Goal: Task Accomplishment & Management: Use online tool/utility

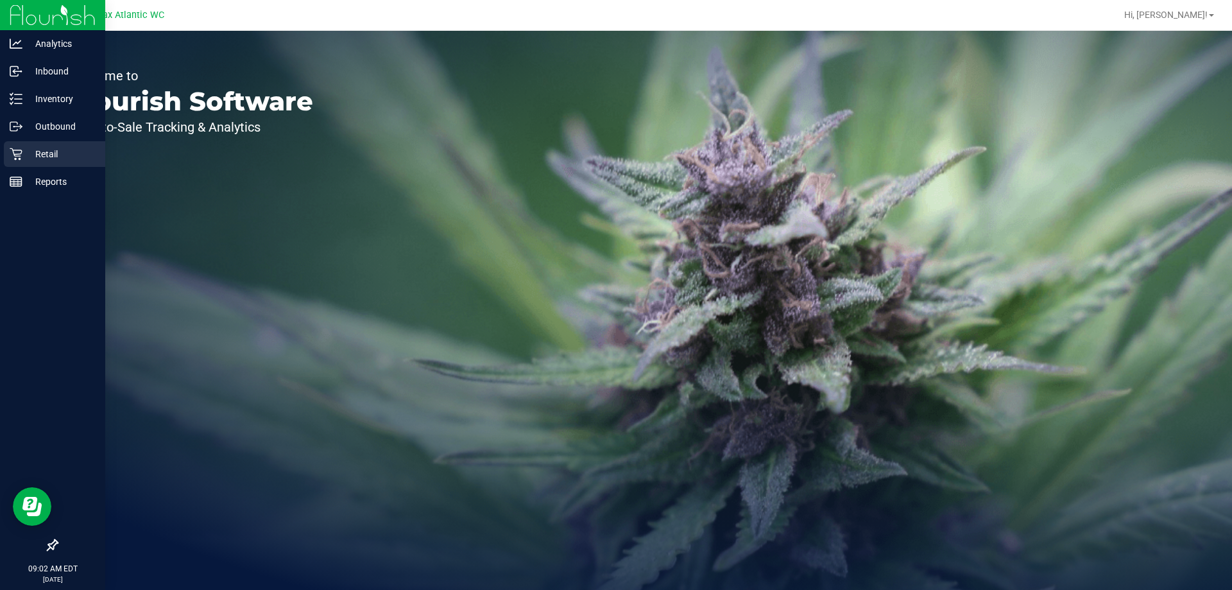
click at [30, 155] on p "Retail" at bounding box center [60, 153] width 77 height 15
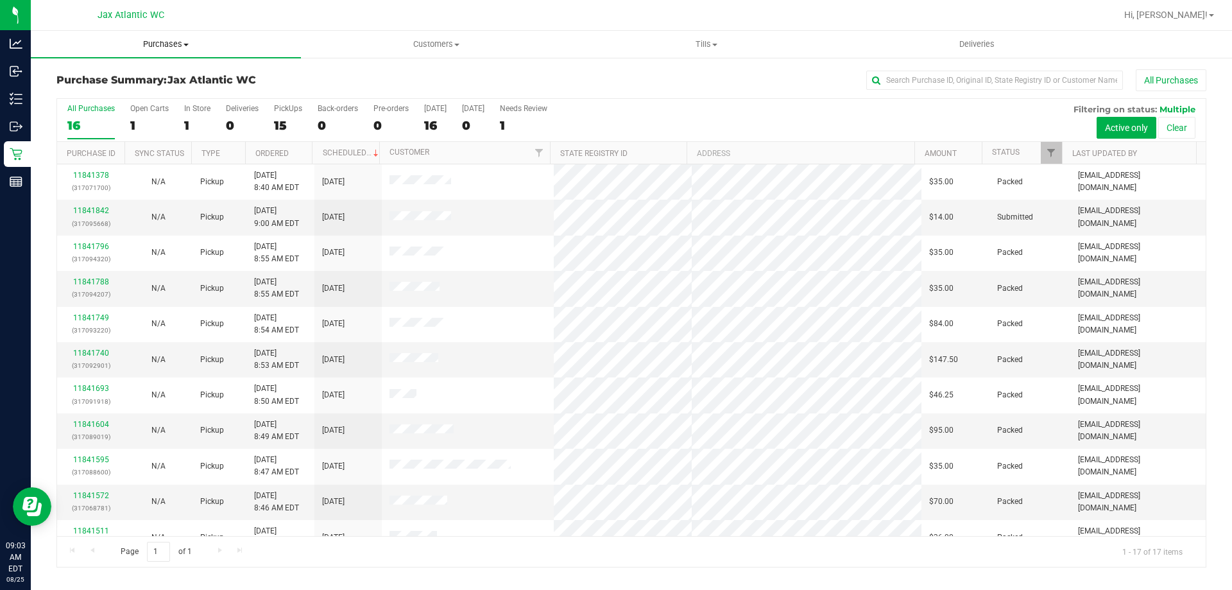
click at [166, 41] on span "Purchases" at bounding box center [166, 45] width 270 height 12
click at [107, 92] on span "Fulfillment" at bounding box center [71, 92] width 80 height 11
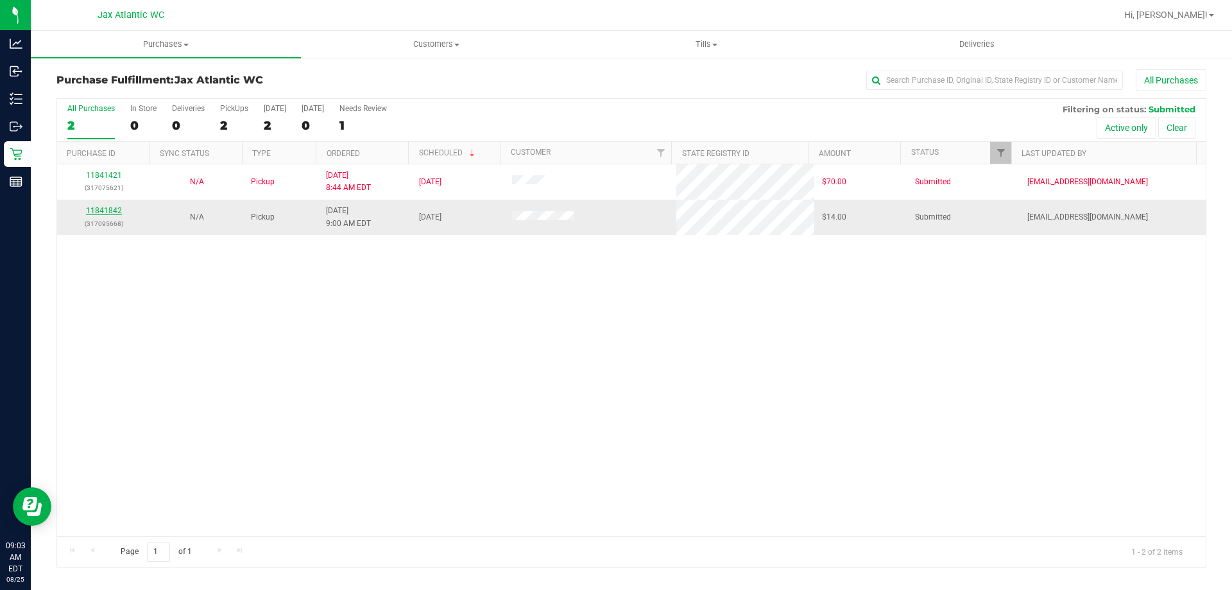
click at [96, 210] on link "11841842" at bounding box center [104, 210] width 36 height 9
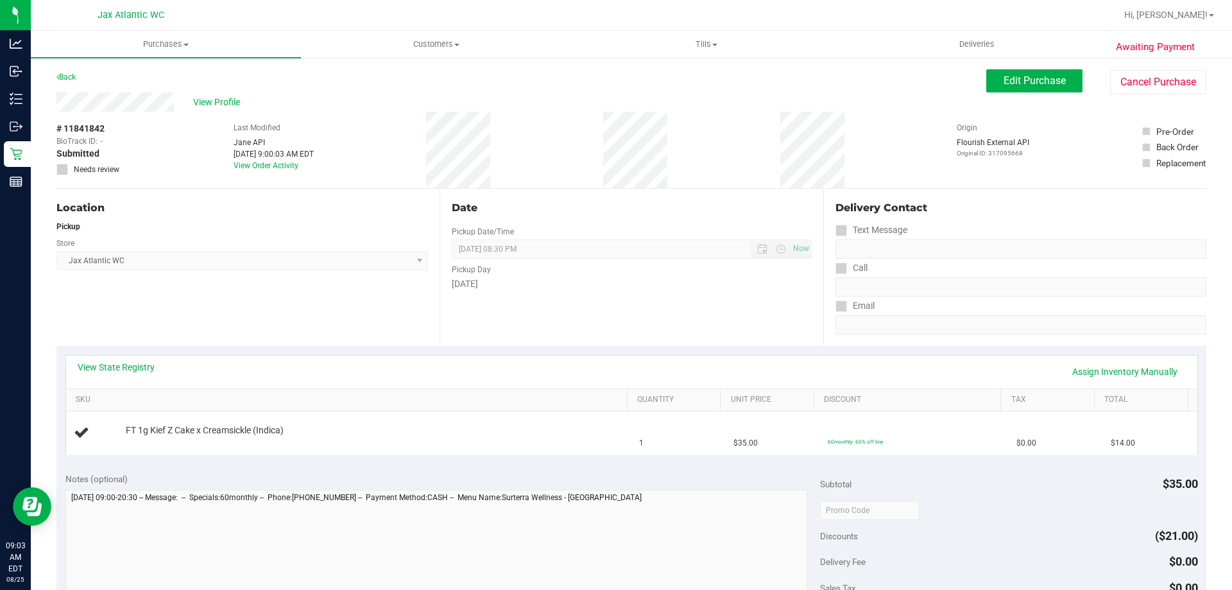
click at [118, 379] on div "View State Registry Assign Inventory Manually" at bounding box center [632, 372] width 1108 height 22
click at [130, 364] on link "View State Registry" at bounding box center [116, 367] width 77 height 13
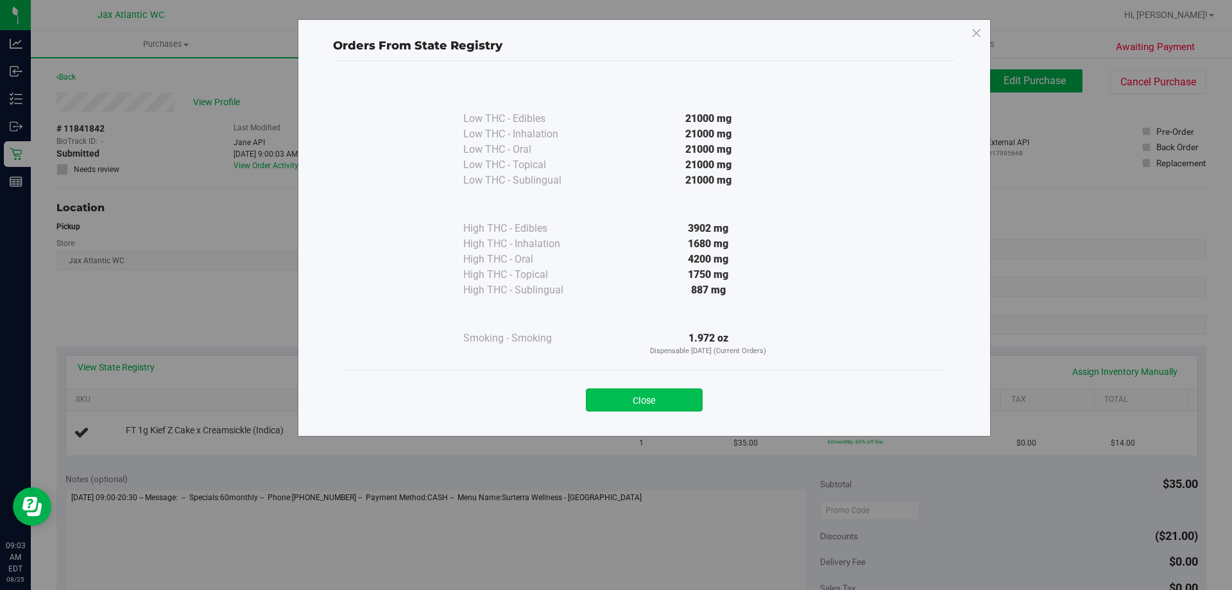
click at [617, 399] on button "Close" at bounding box center [644, 399] width 117 height 23
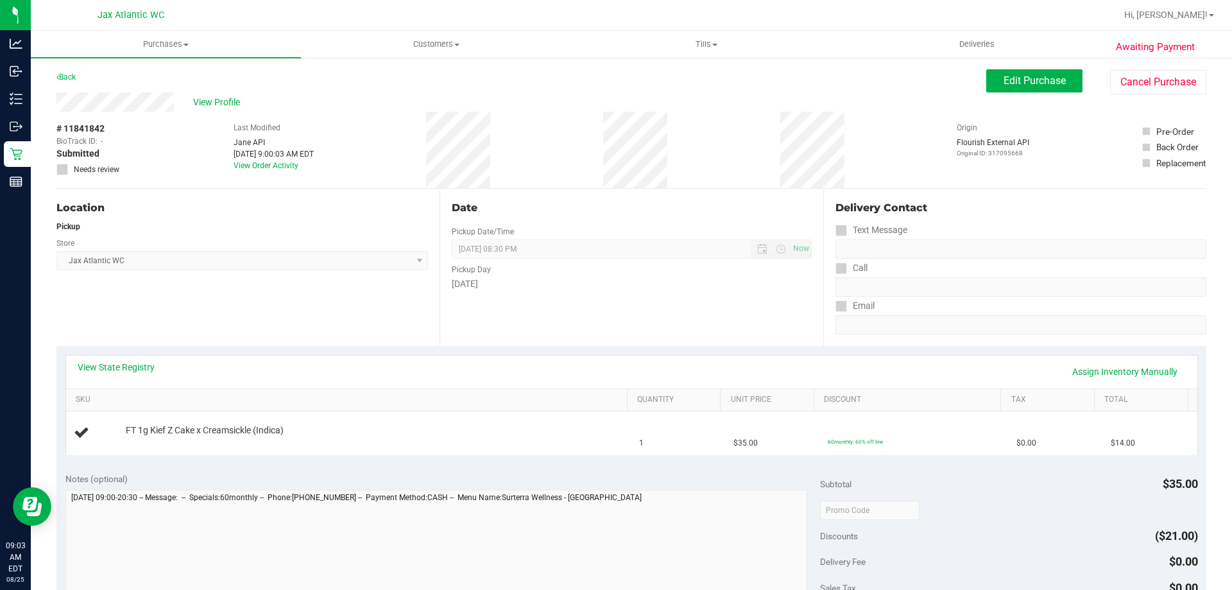
click at [626, 329] on div "Date Pickup Date/Time [DATE] Now [DATE] 08:30 PM Now Pickup Day [DATE]" at bounding box center [631, 267] width 383 height 157
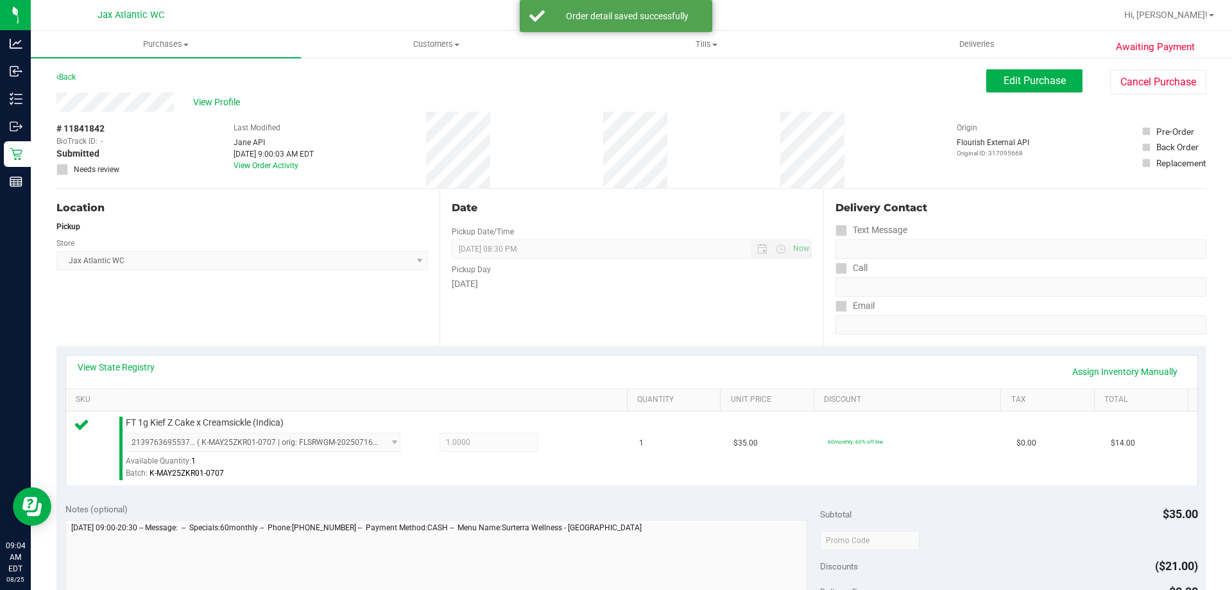
scroll to position [321, 0]
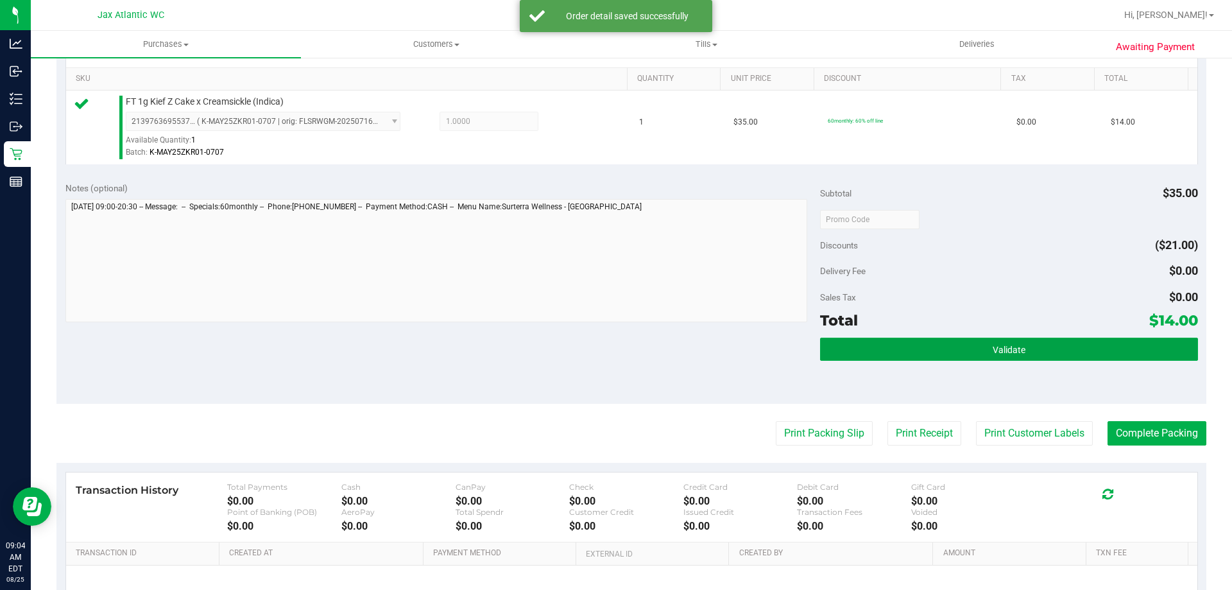
click at [1025, 336] on div "Subtotal $35.00 Discounts ($21.00) Delivery Fee $0.00 Sales Tax $0.00 Total $14…" at bounding box center [1008, 289] width 377 height 214
click at [985, 358] on button "Validate" at bounding box center [1008, 349] width 377 height 23
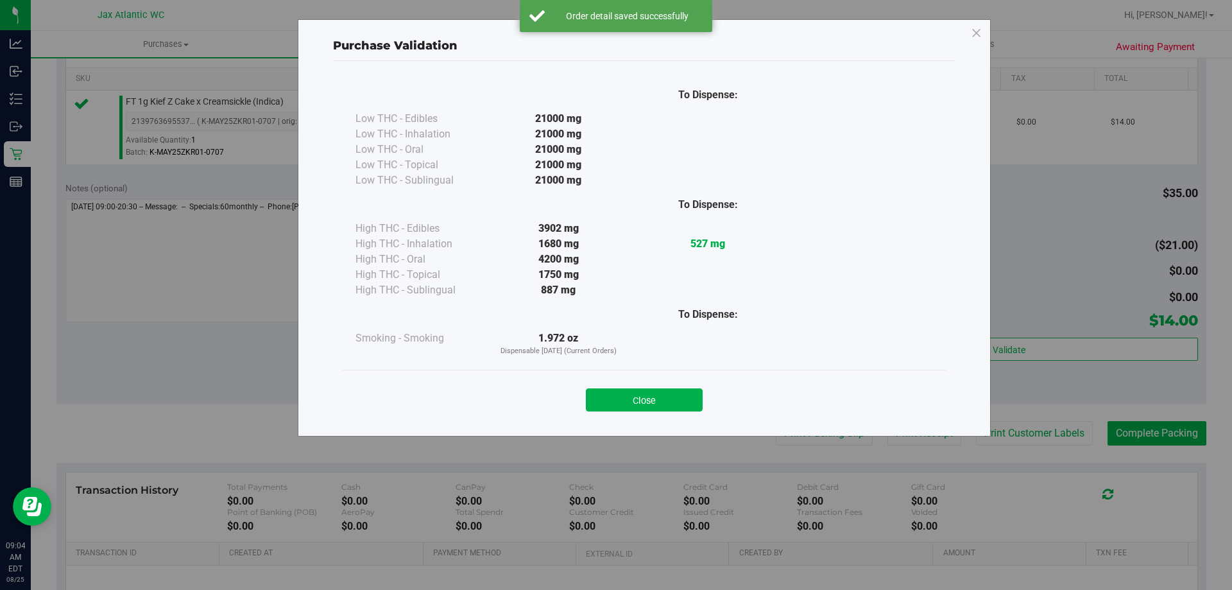
click at [689, 403] on button "Close" at bounding box center [644, 399] width 117 height 23
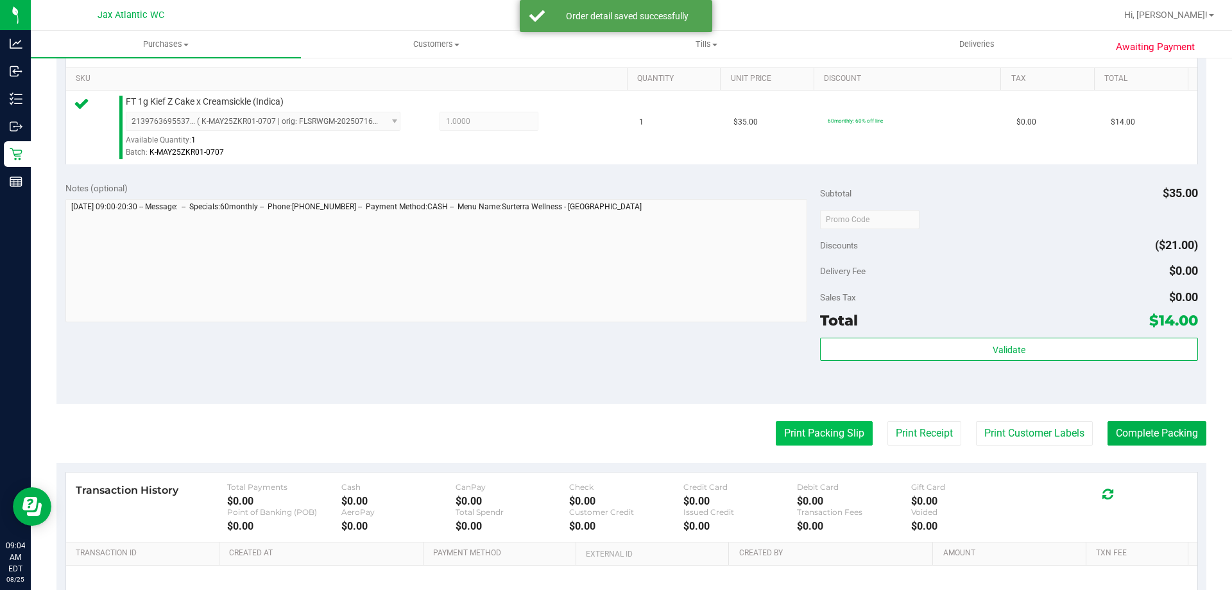
click at [814, 427] on button "Print Packing Slip" at bounding box center [824, 433] width 97 height 24
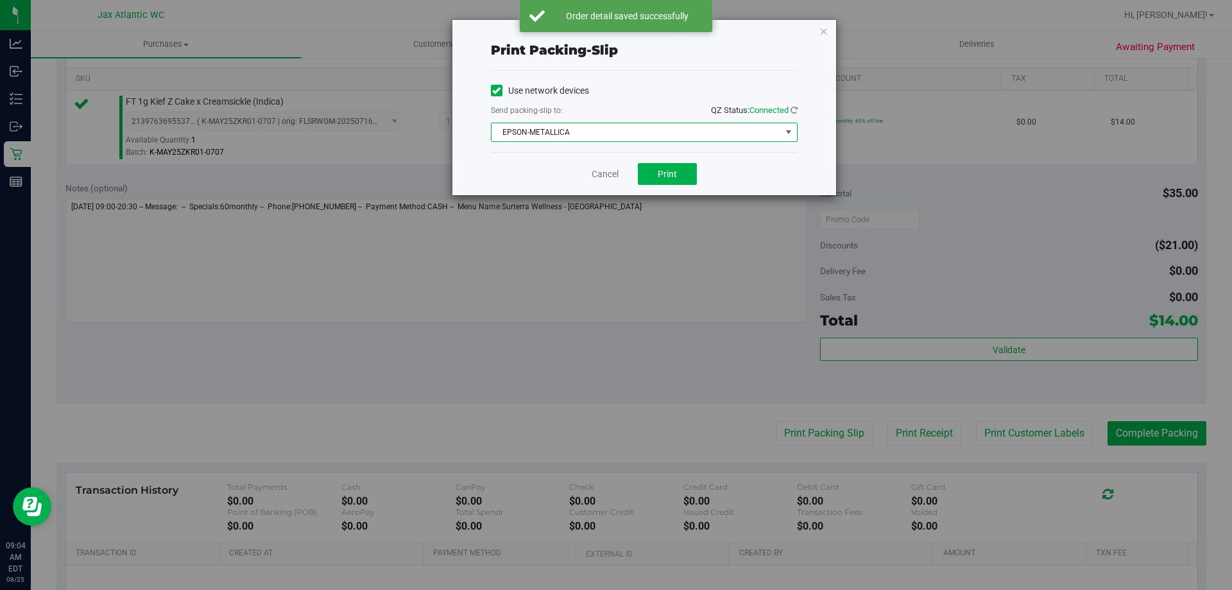
click at [596, 137] on span "EPSON-METALLICA" at bounding box center [636, 132] width 289 height 18
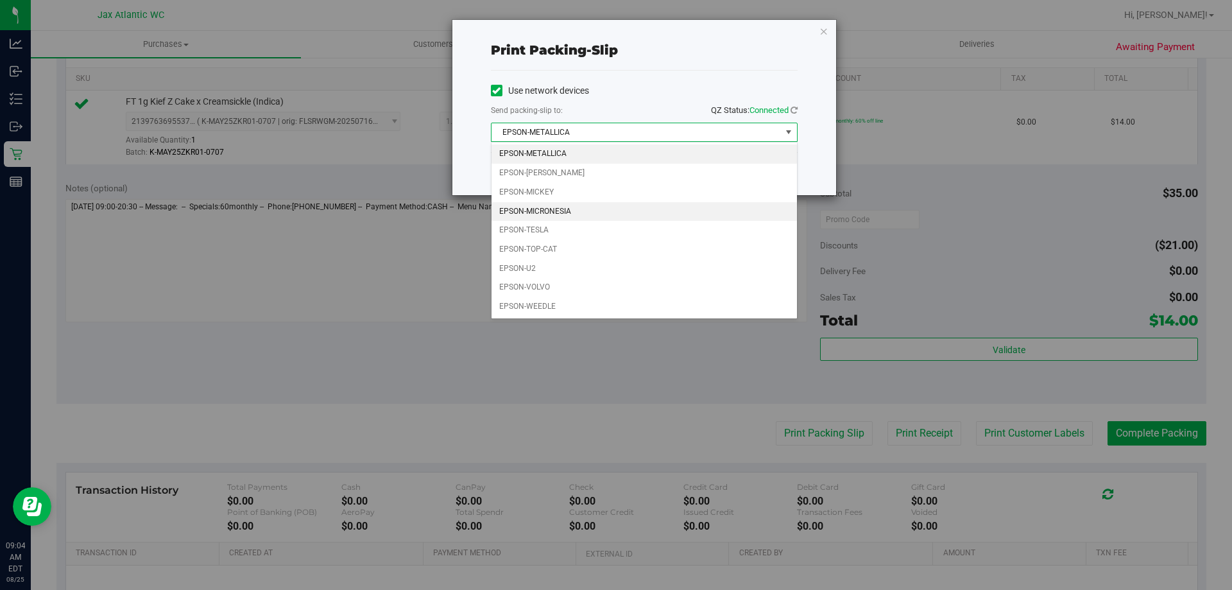
click at [538, 205] on li "EPSON-MICRONESIA" at bounding box center [644, 211] width 305 height 19
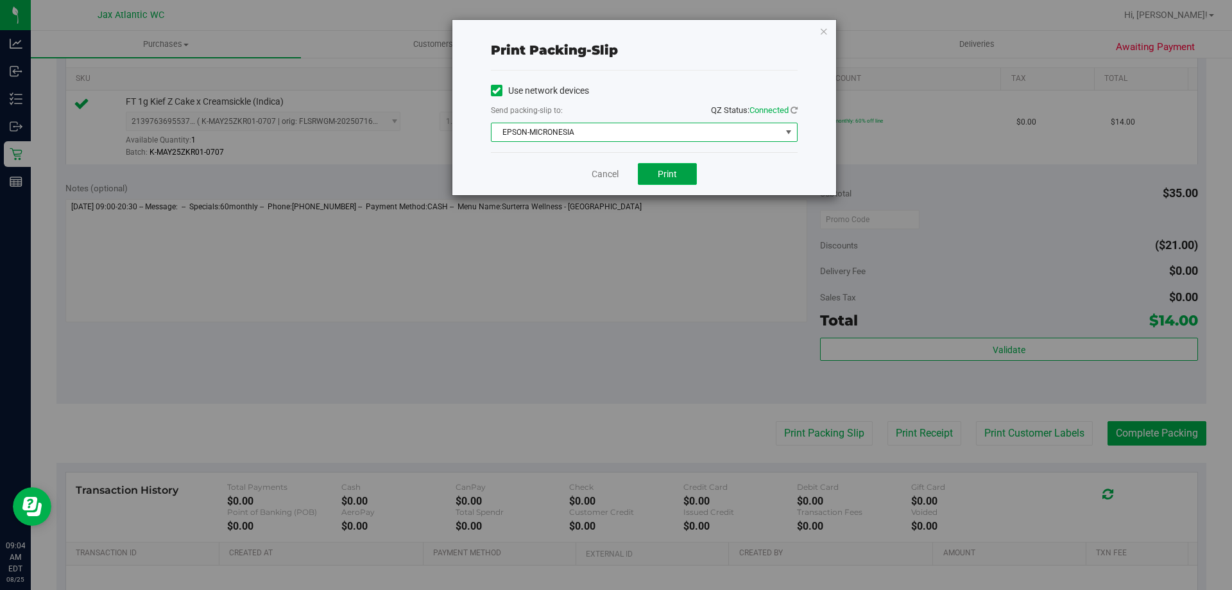
click at [664, 176] on span "Print" at bounding box center [667, 174] width 19 height 10
click at [602, 170] on link "Cancel" at bounding box center [605, 173] width 27 height 13
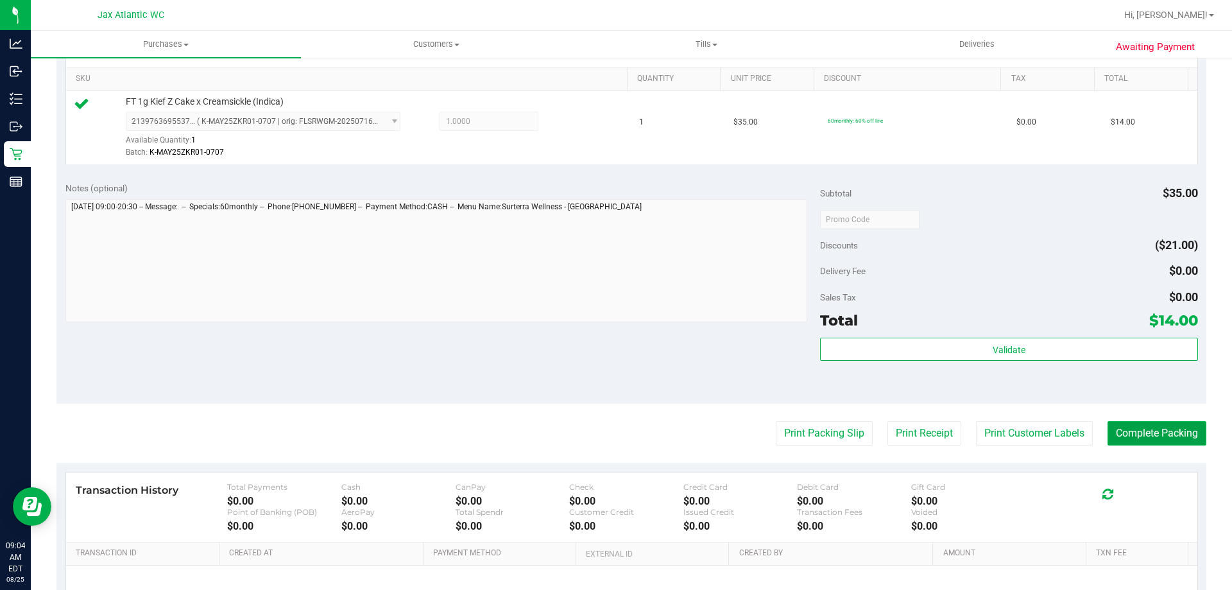
click at [1129, 445] on button "Complete Packing" at bounding box center [1157, 433] width 99 height 24
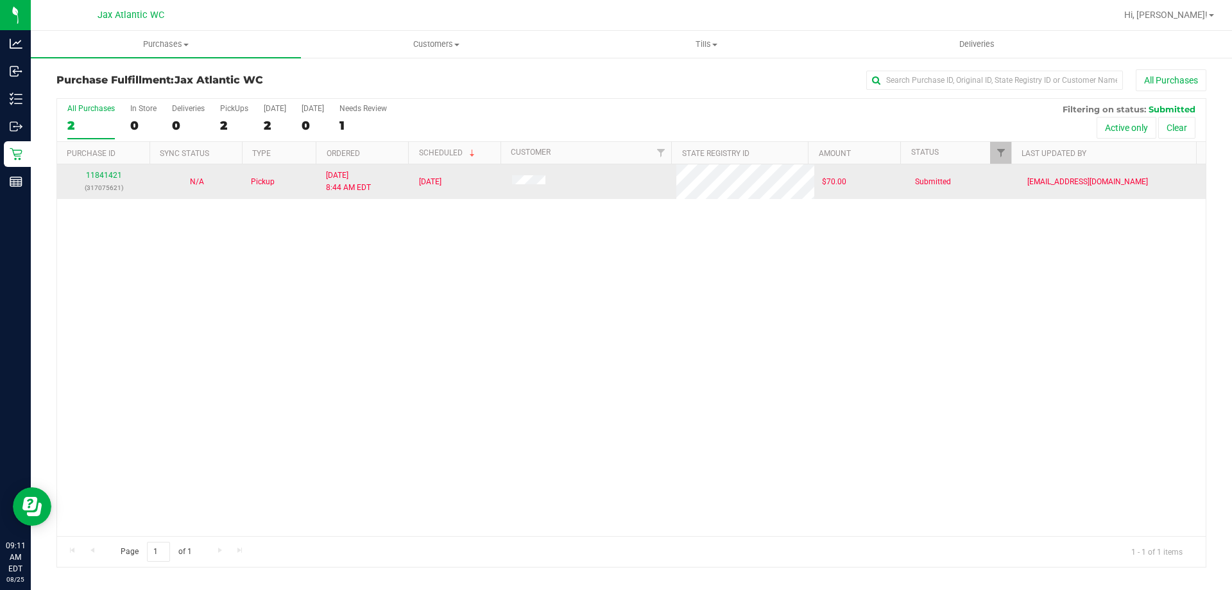
click at [113, 180] on div "11841421 (317075621)" at bounding box center [104, 181] width 78 height 24
click at [112, 178] on link "11841421" at bounding box center [104, 175] width 36 height 9
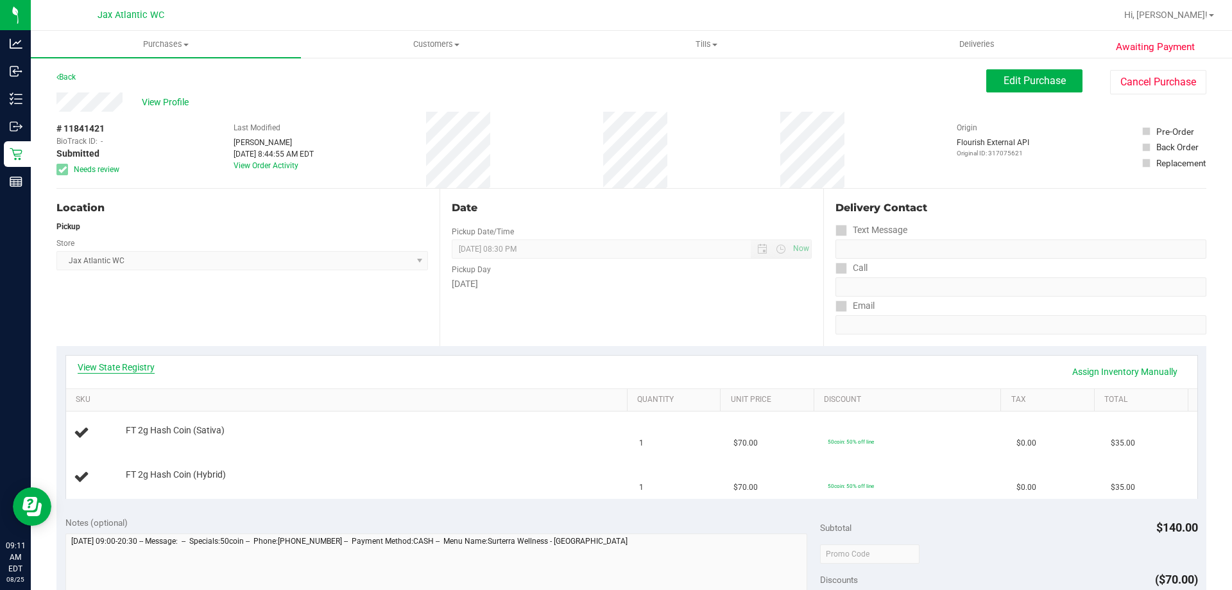
click at [130, 369] on link "View State Registry" at bounding box center [116, 367] width 77 height 13
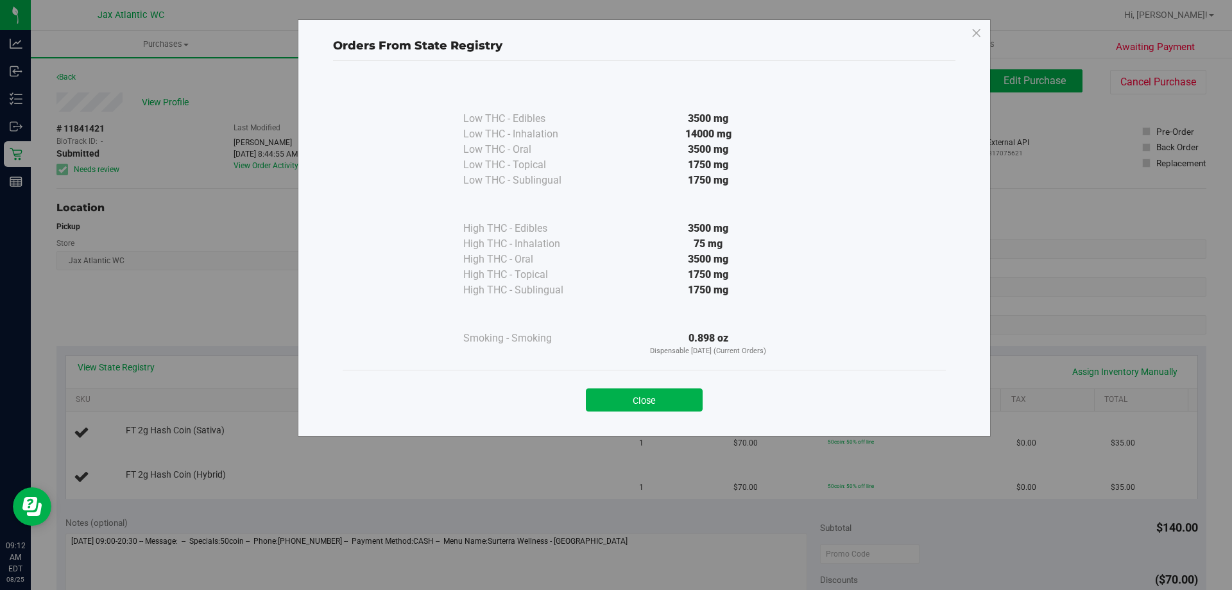
drag, startPoint x: 685, startPoint y: 392, endPoint x: 677, endPoint y: 395, distance: 8.1
click at [687, 393] on button "Close" at bounding box center [644, 399] width 117 height 23
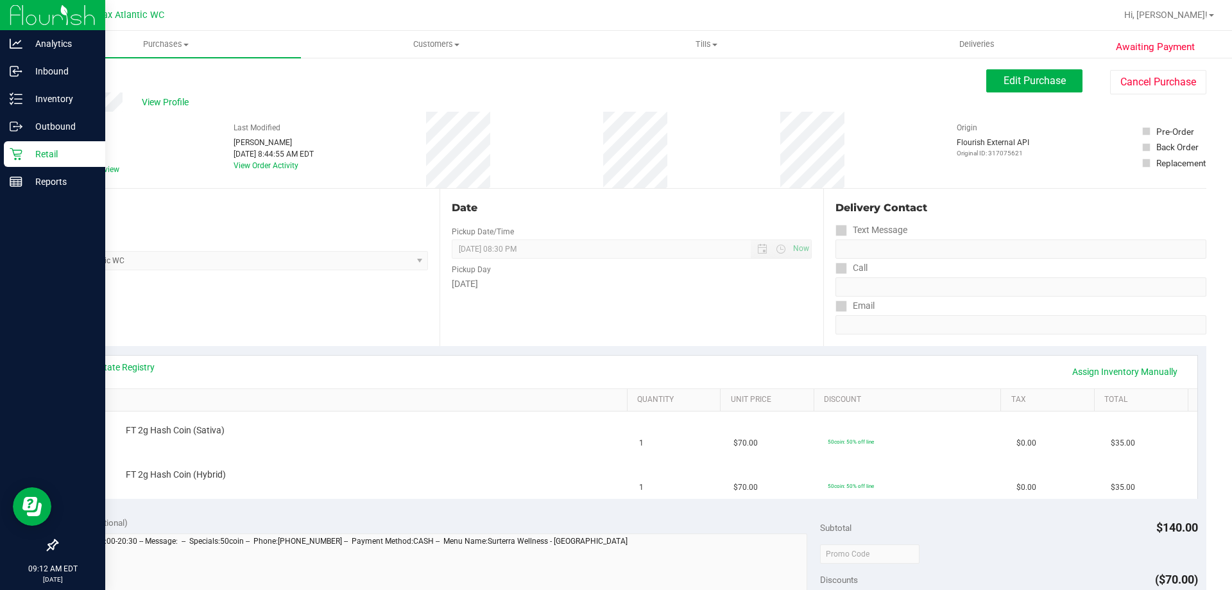
click at [44, 153] on p "Retail" at bounding box center [60, 153] width 77 height 15
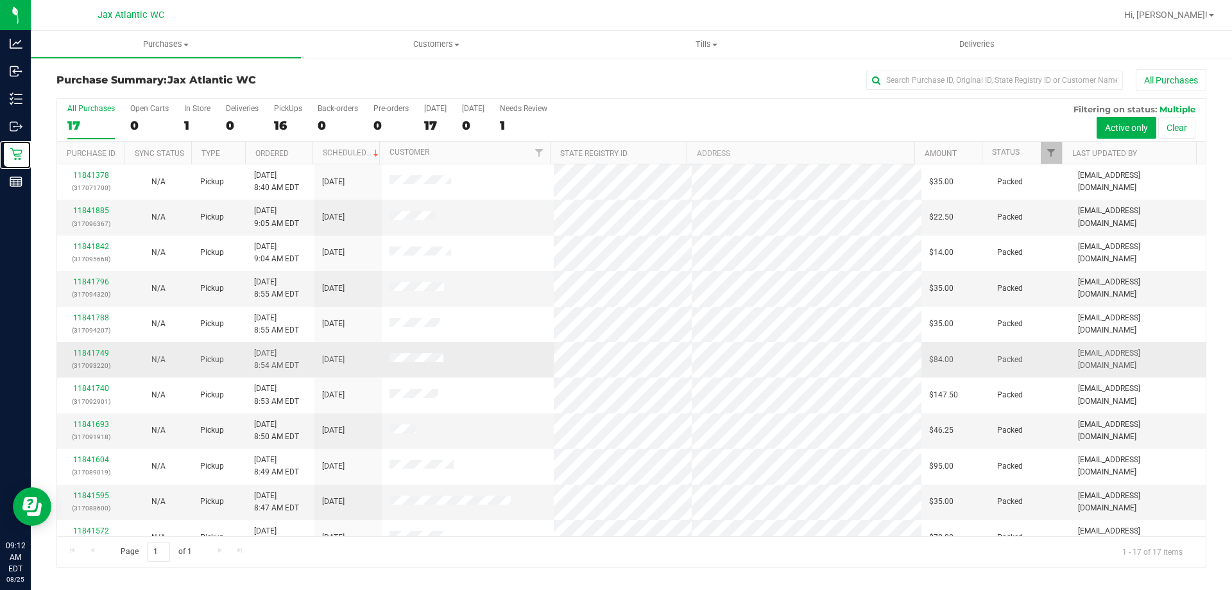
scroll to position [232, 0]
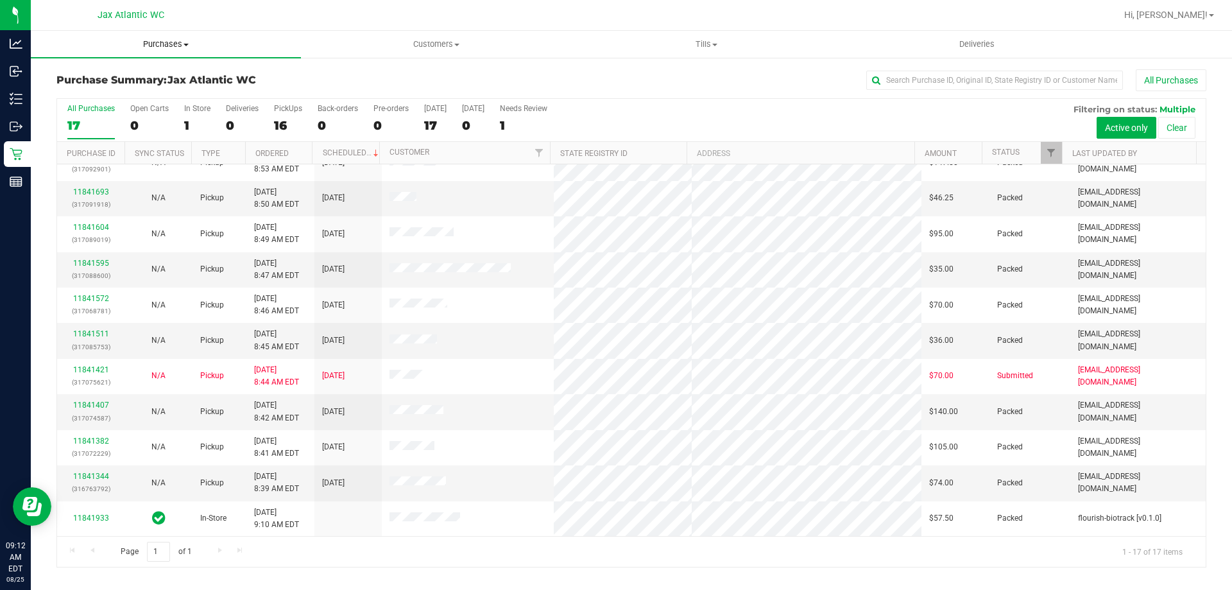
drag, startPoint x: 164, startPoint y: 28, endPoint x: 136, endPoint y: 55, distance: 39.0
click at [165, 28] on nav "Jax Atlantic WC Hi, Gaby!" at bounding box center [631, 15] width 1201 height 31
click at [162, 45] on span "Purchases" at bounding box center [166, 45] width 270 height 12
click at [101, 88] on span "Fulfillment" at bounding box center [71, 92] width 80 height 11
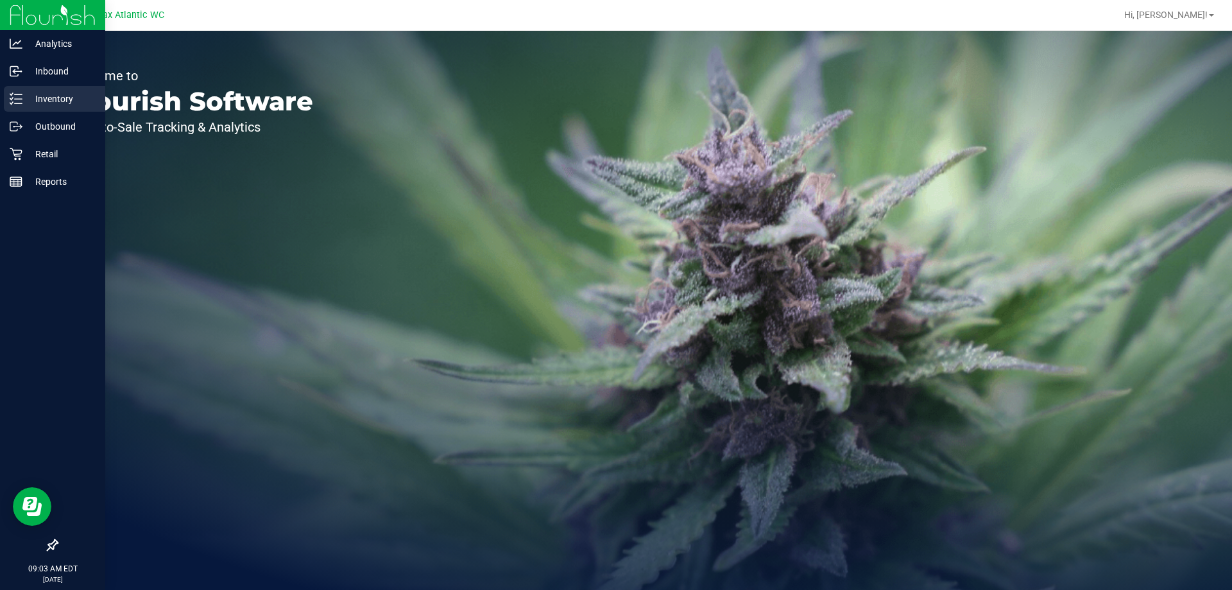
click at [30, 99] on p "Inventory" at bounding box center [60, 98] width 77 height 15
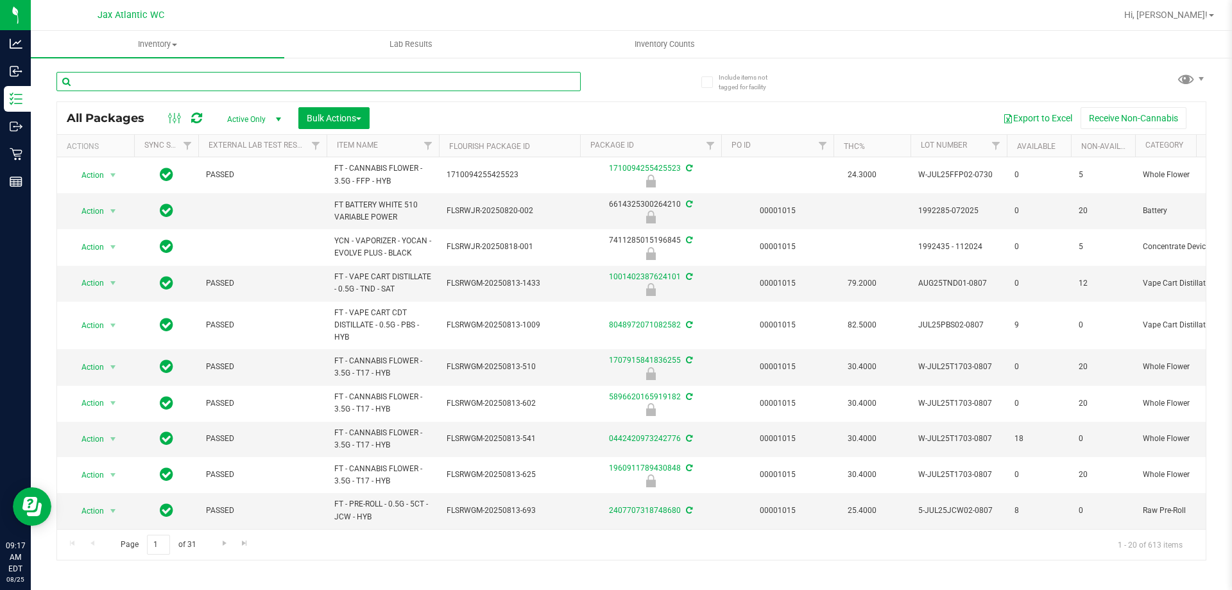
click at [164, 89] on input "text" at bounding box center [318, 81] width 524 height 19
type input "mec"
